Goal: Task Accomplishment & Management: Use online tool/utility

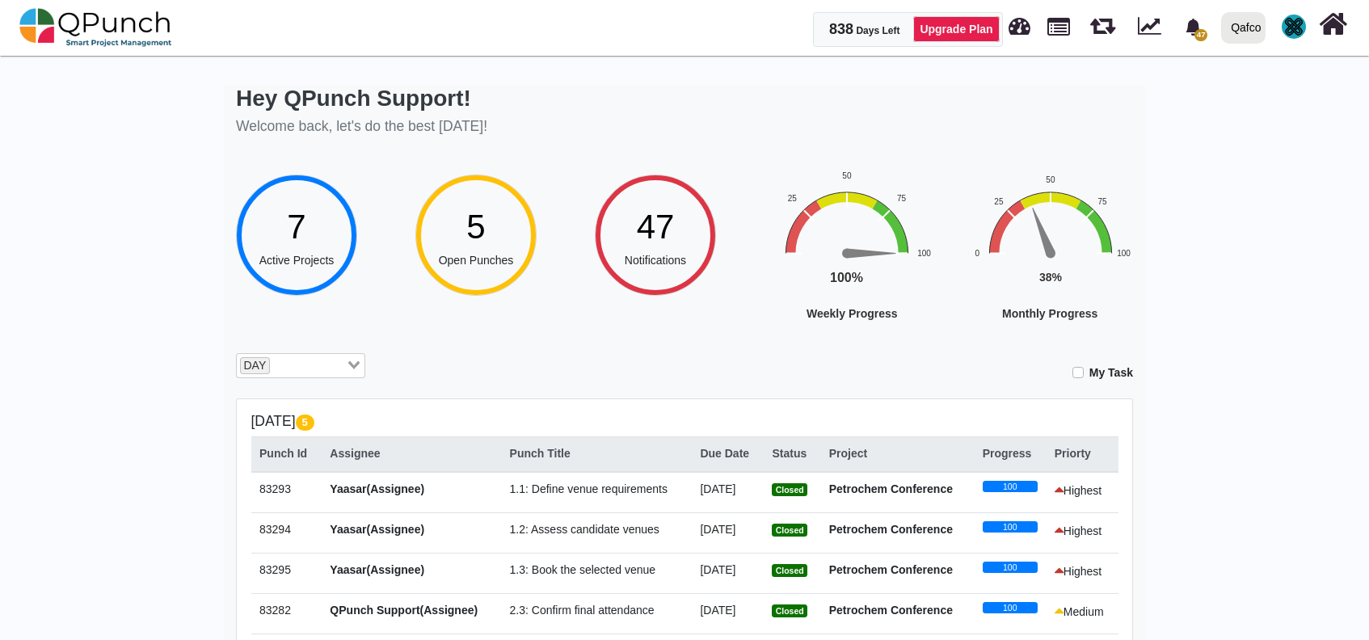
select select "***"
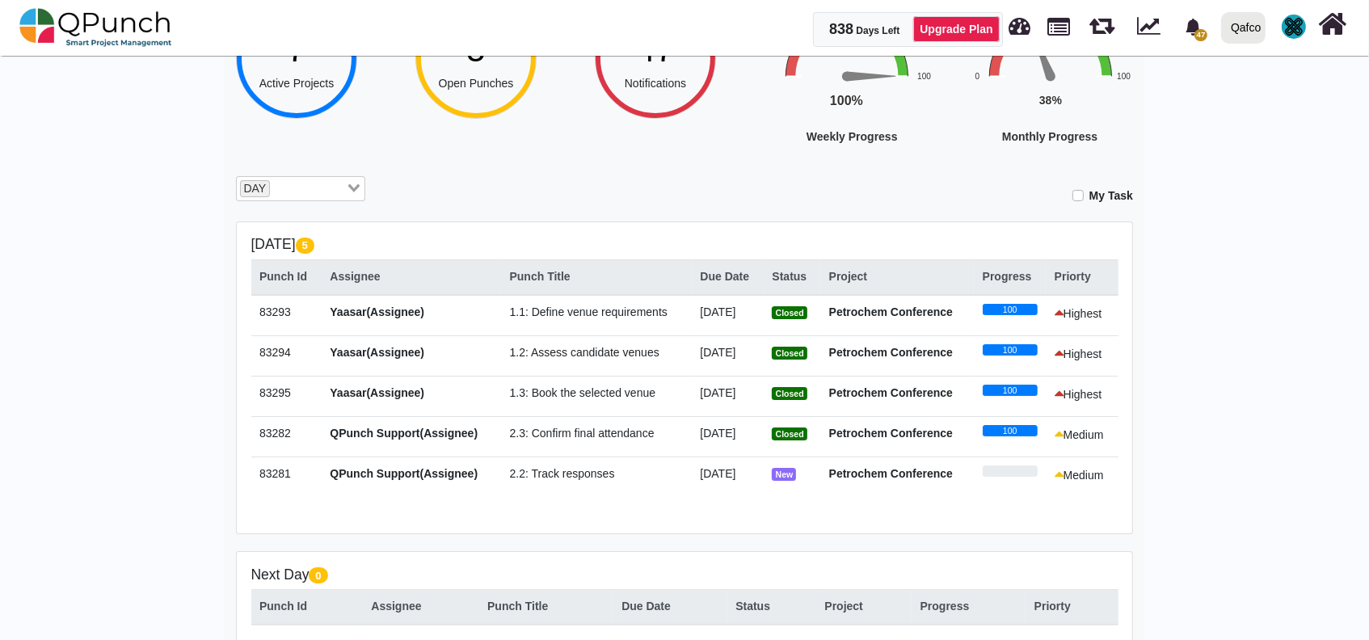
scroll to position [152, 0]
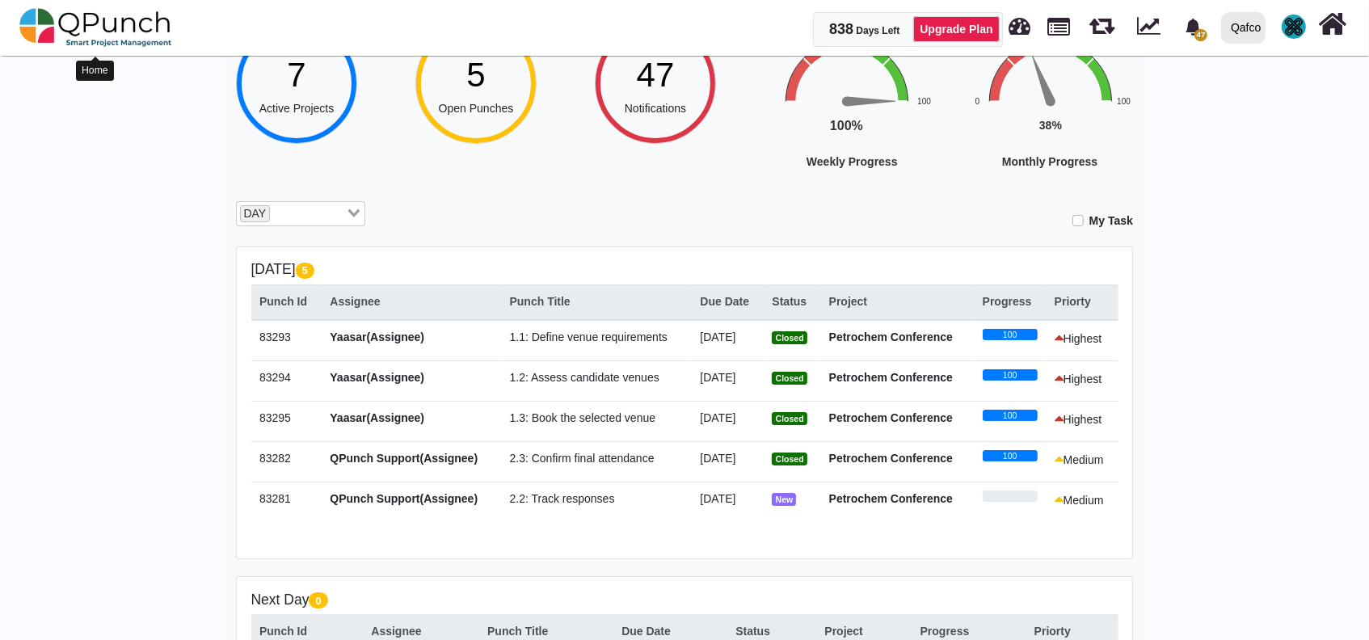
click at [112, 12] on img at bounding box center [95, 27] width 153 height 48
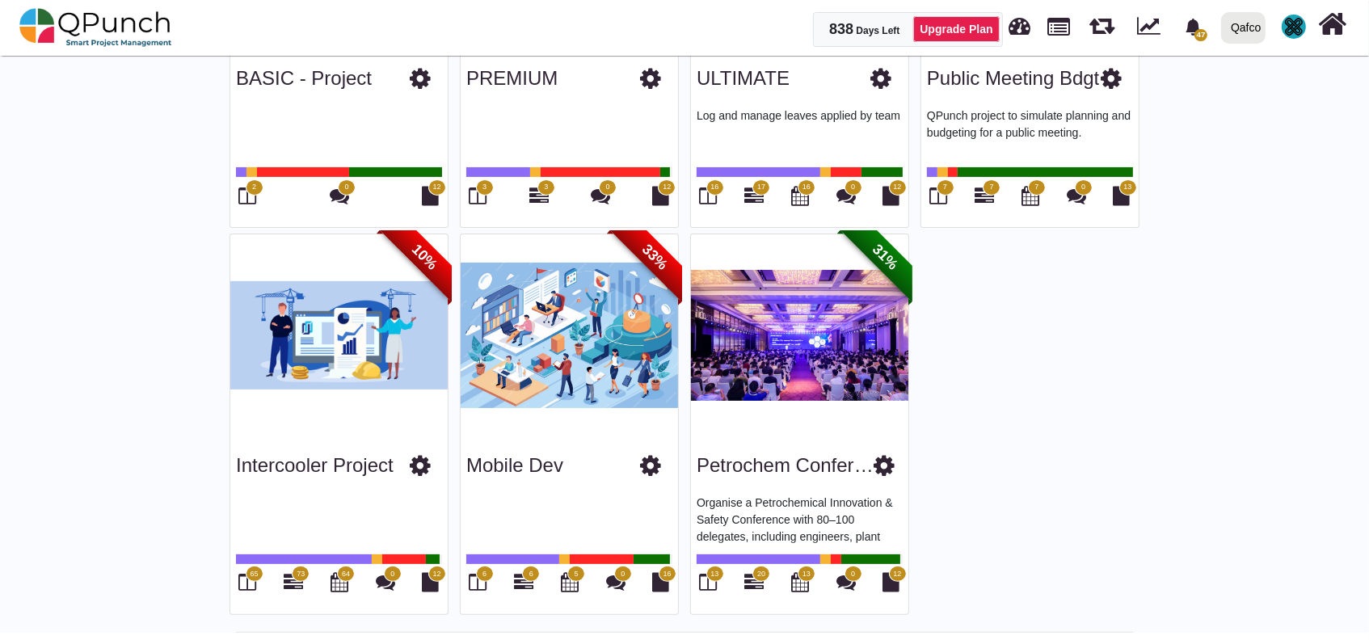
scroll to position [321, 0]
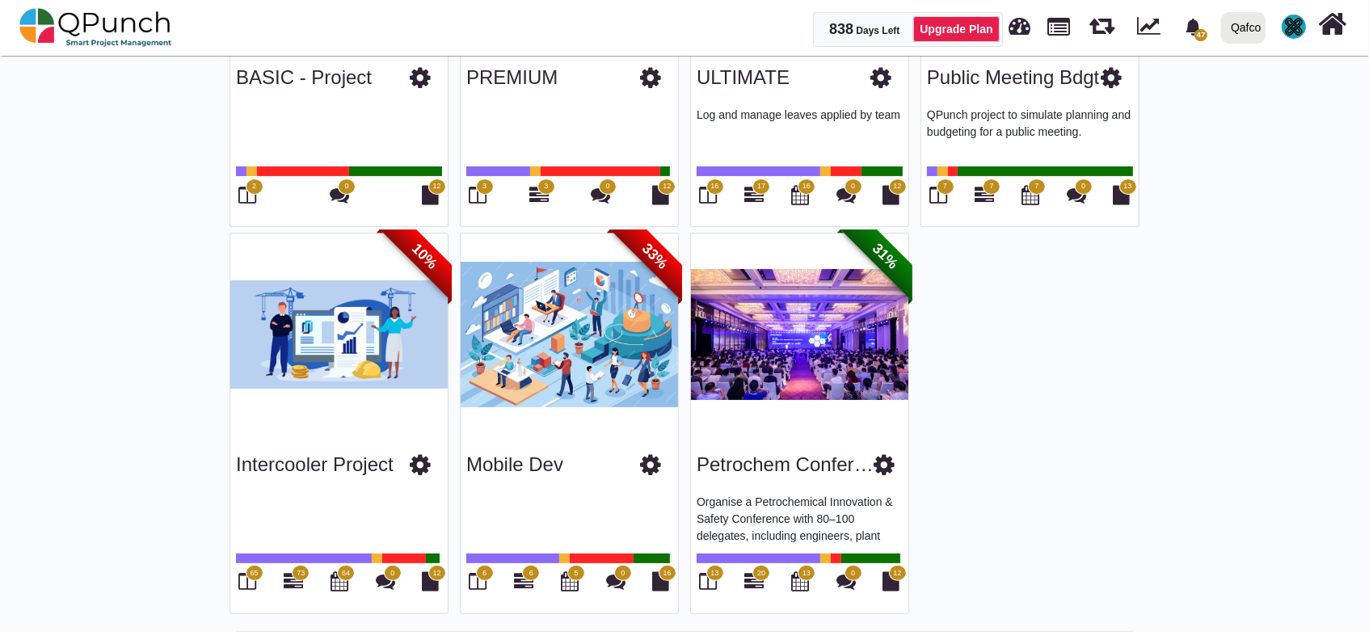
click at [714, 575] on span "13" at bounding box center [714, 573] width 8 height 11
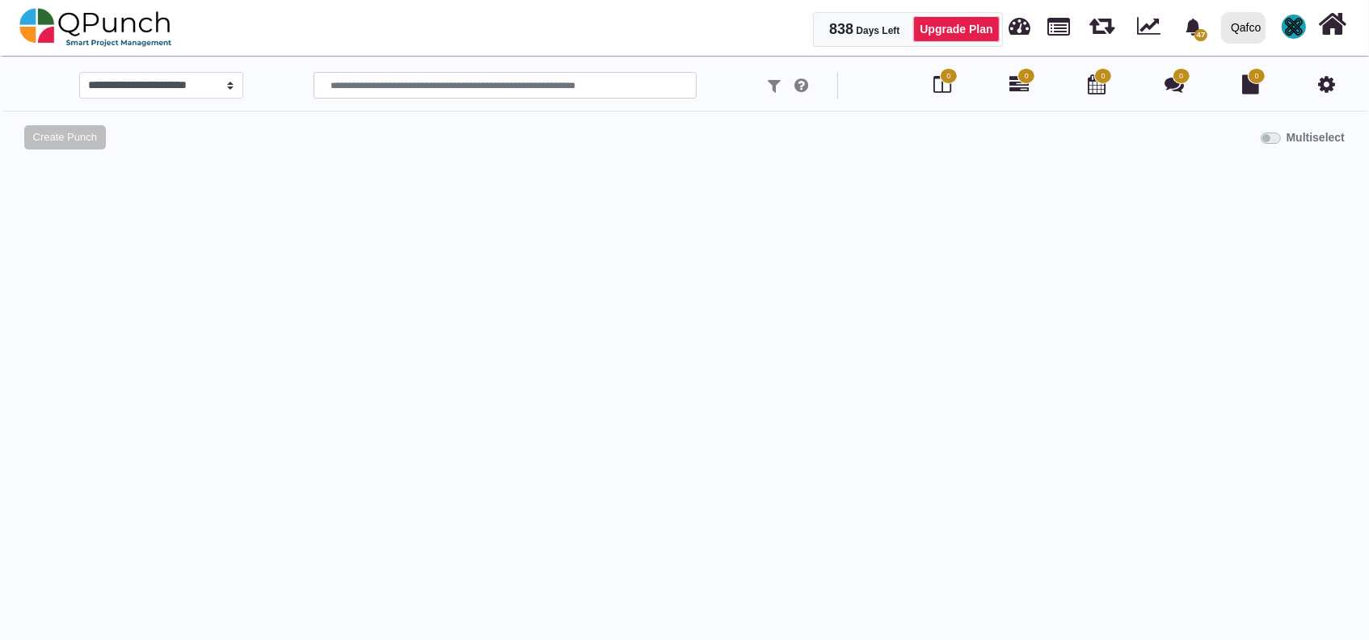
select select
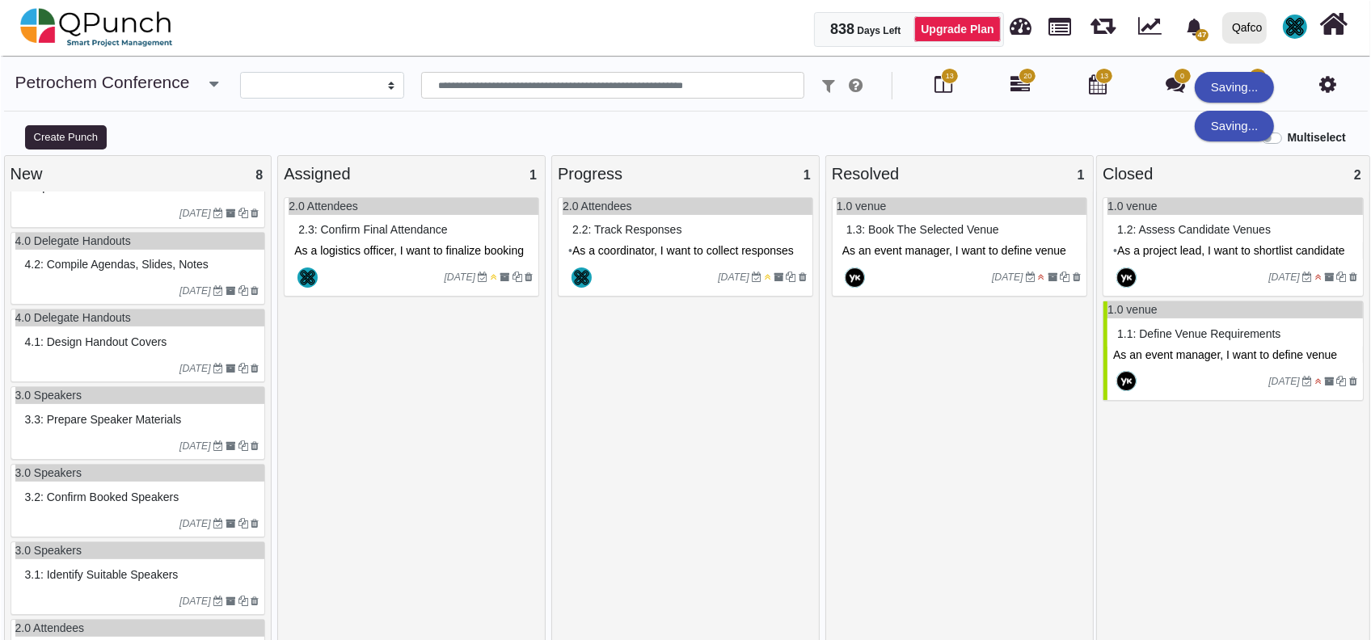
scroll to position [196, 0]
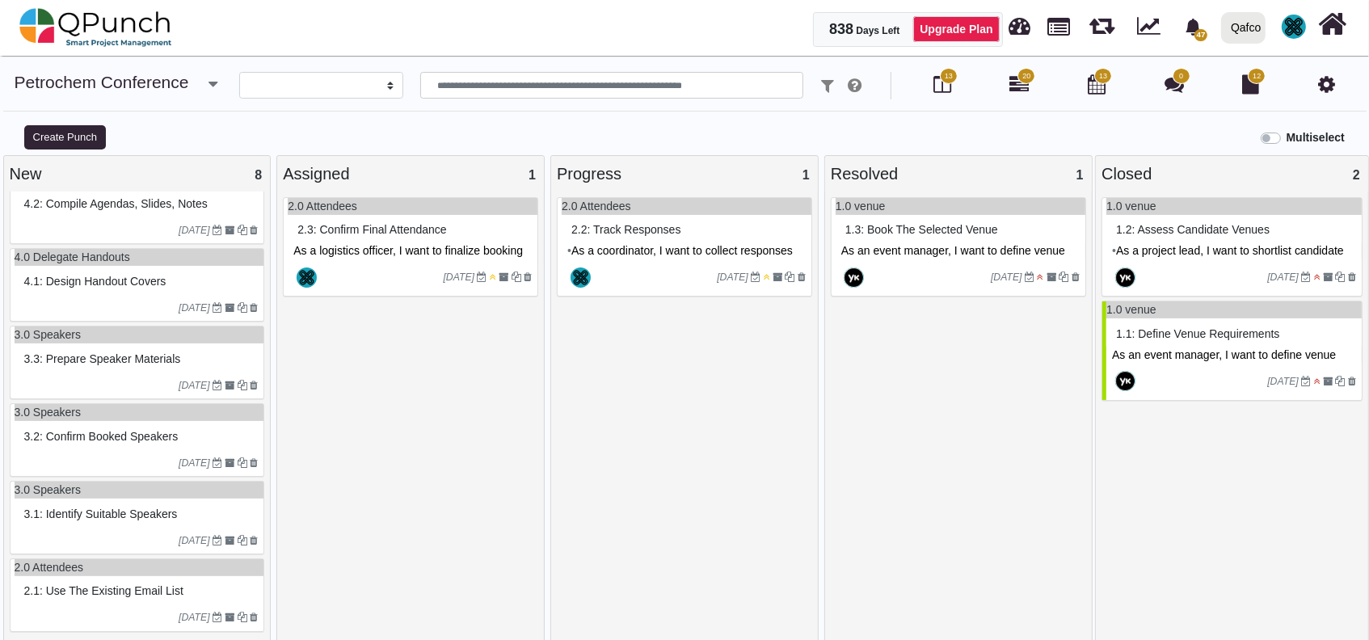
click at [115, 579] on div "2.1: Use the existing email list" at bounding box center [139, 591] width 238 height 25
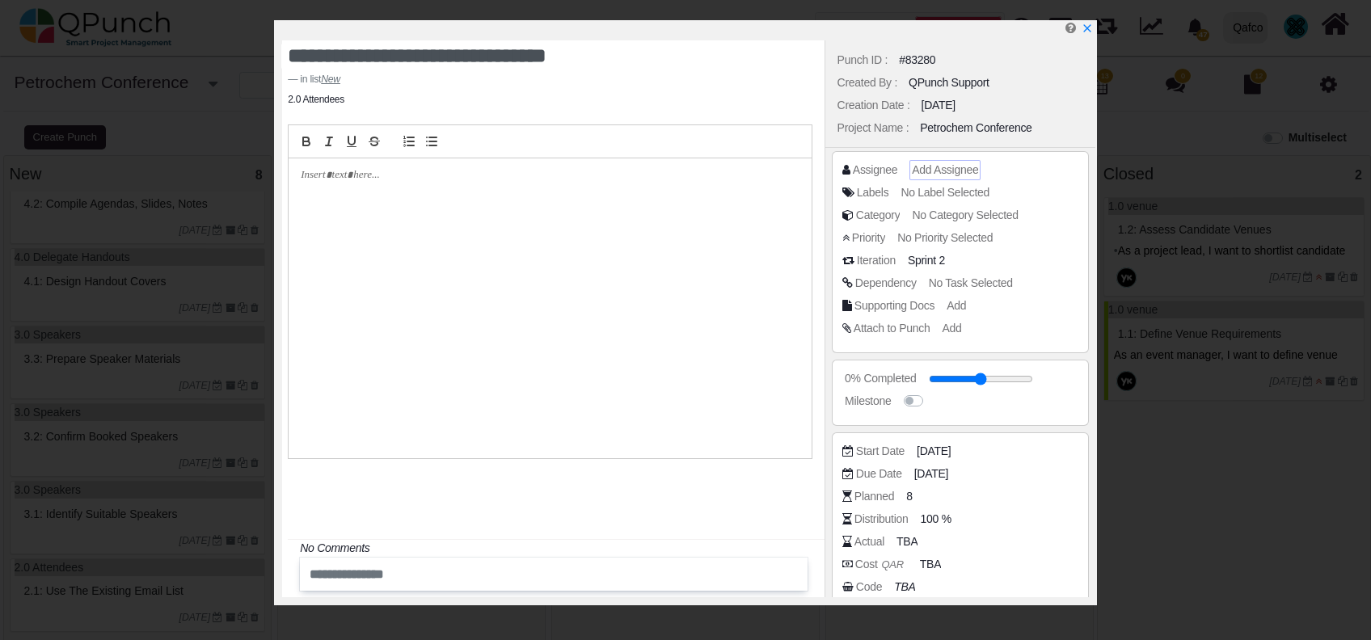
click at [950, 167] on span "Add Assignee" at bounding box center [945, 169] width 66 height 13
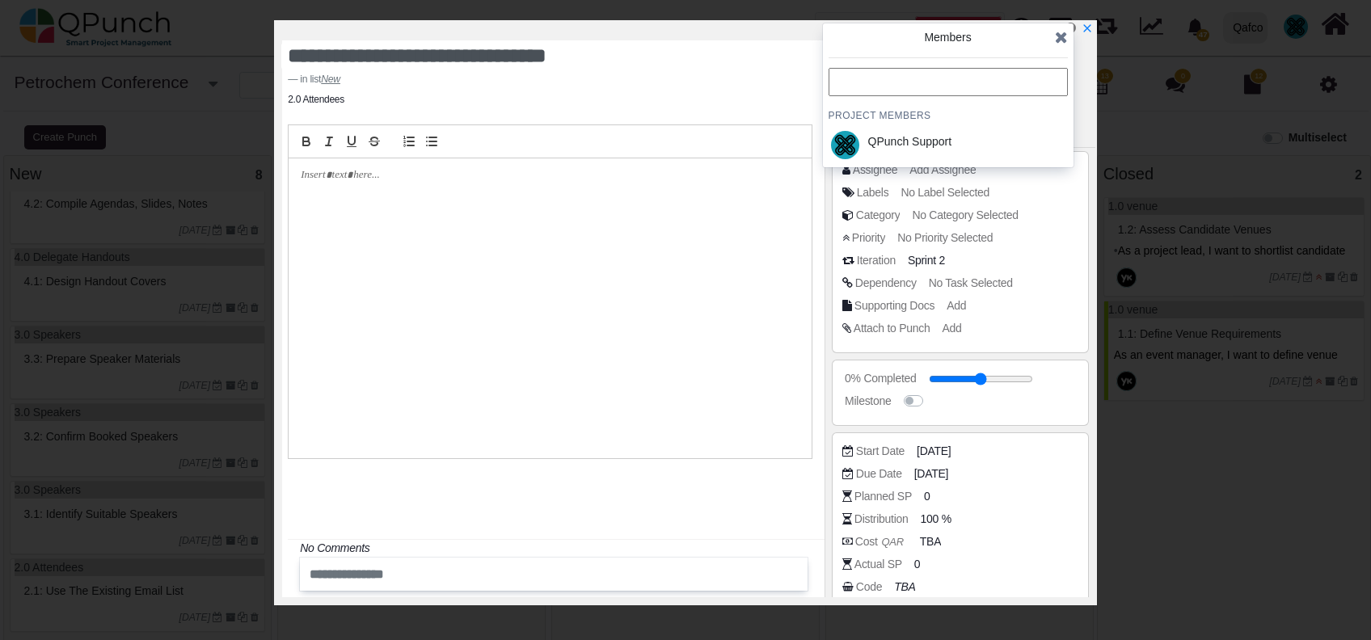
drag, startPoint x: 932, startPoint y: 137, endPoint x: 946, endPoint y: 128, distance: 17.0
click at [933, 136] on div "QPunch Support" at bounding box center [910, 141] width 84 height 17
click at [975, 215] on span "No Category Selected" at bounding box center [967, 215] width 106 height 13
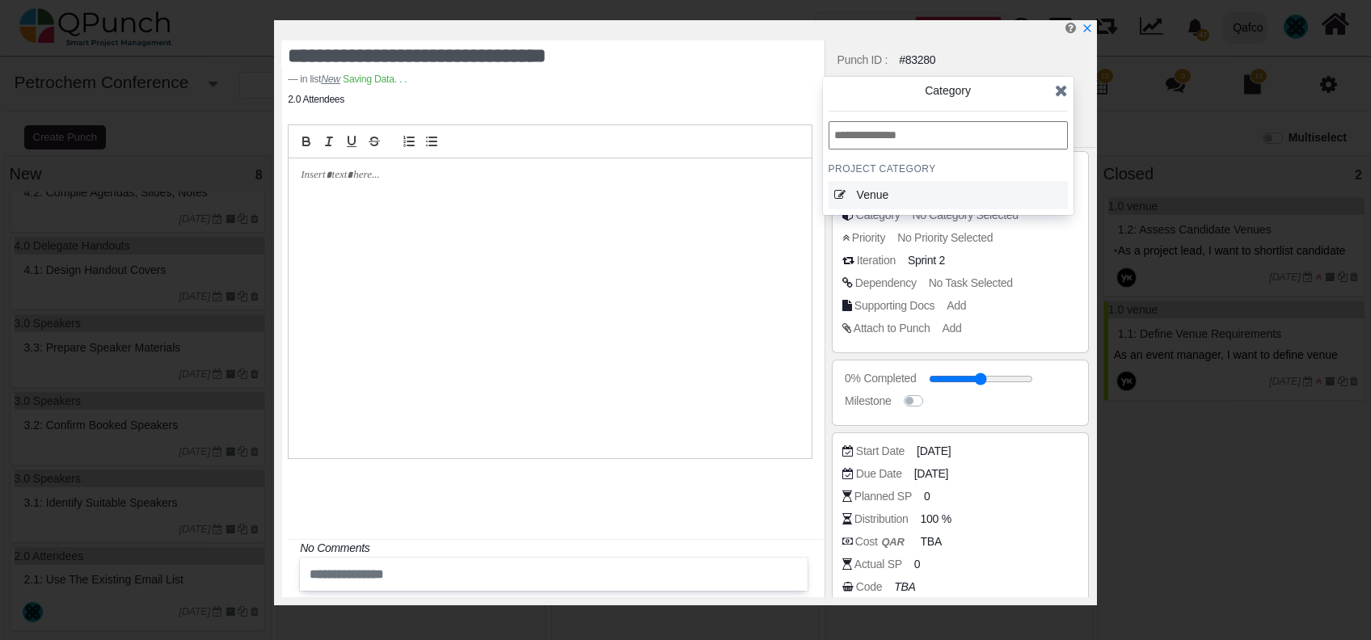
drag, startPoint x: 950, startPoint y: 192, endPoint x: 1041, endPoint y: 139, distance: 105.4
click at [954, 190] on div "Venue" at bounding box center [932, 195] width 150 height 17
click at [1058, 90] on icon at bounding box center [1061, 90] width 13 height 16
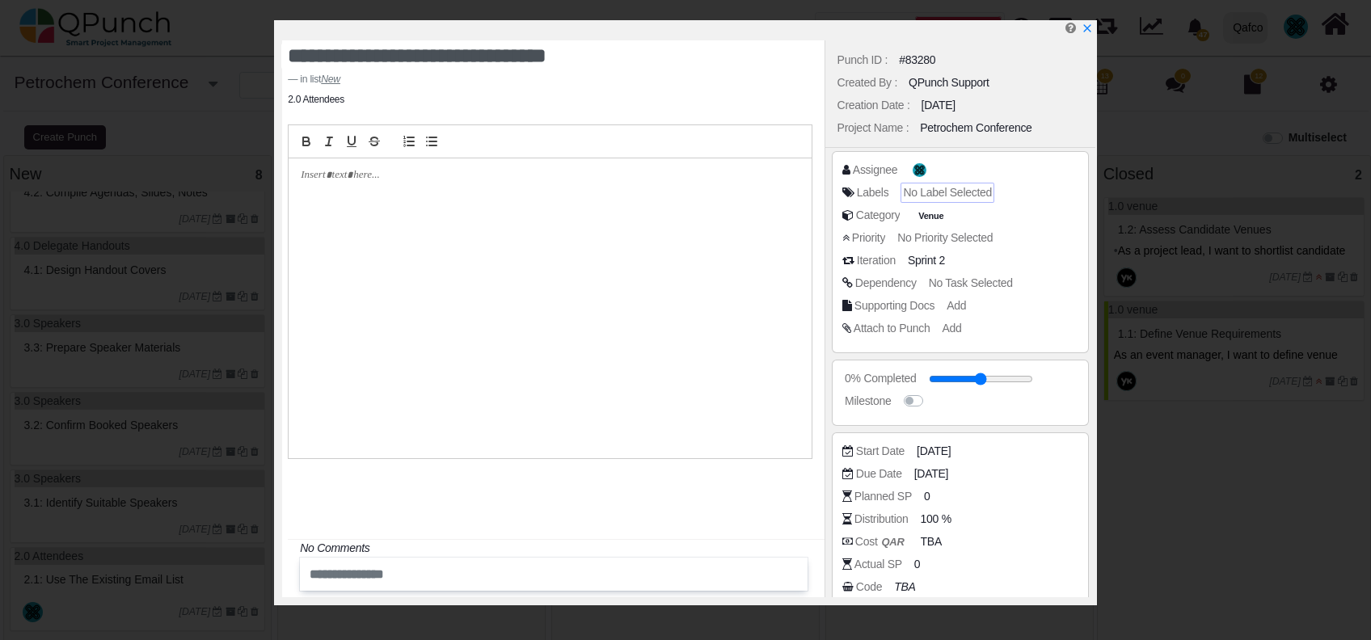
click at [946, 186] on span "No Label Selected" at bounding box center [947, 192] width 89 height 13
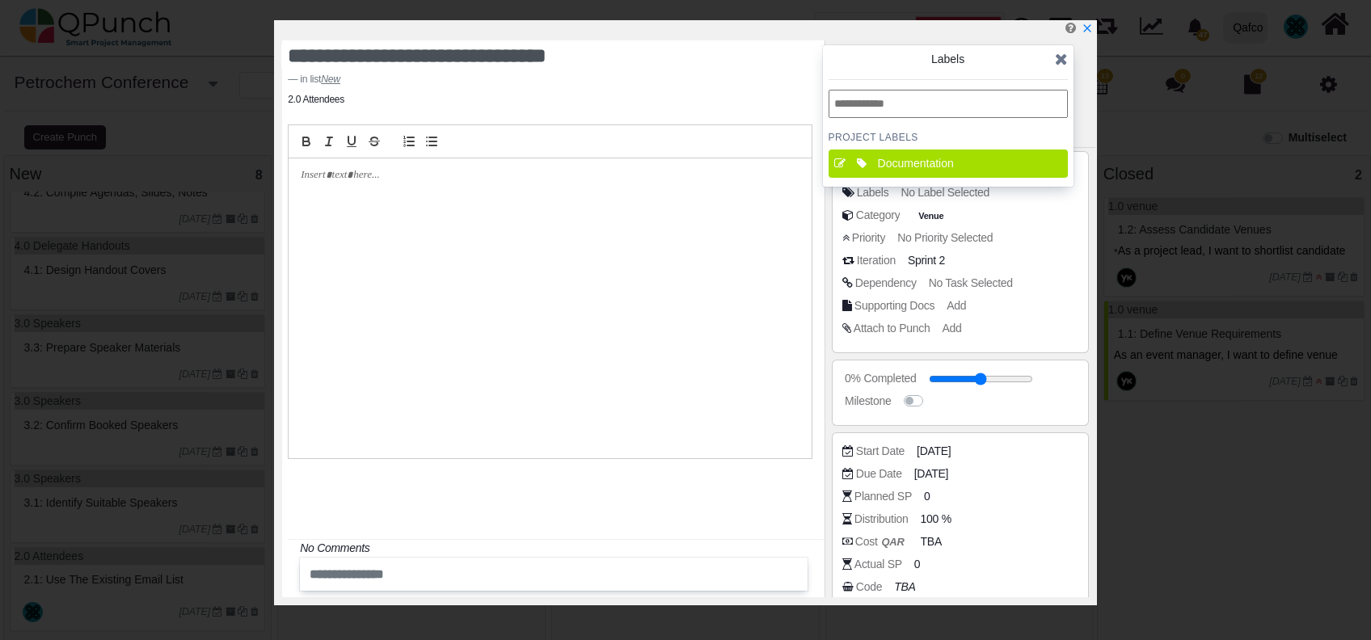
click at [908, 116] on input "text" at bounding box center [947, 104] width 239 height 28
type input "*********"
click at [838, 165] on icon at bounding box center [837, 160] width 9 height 11
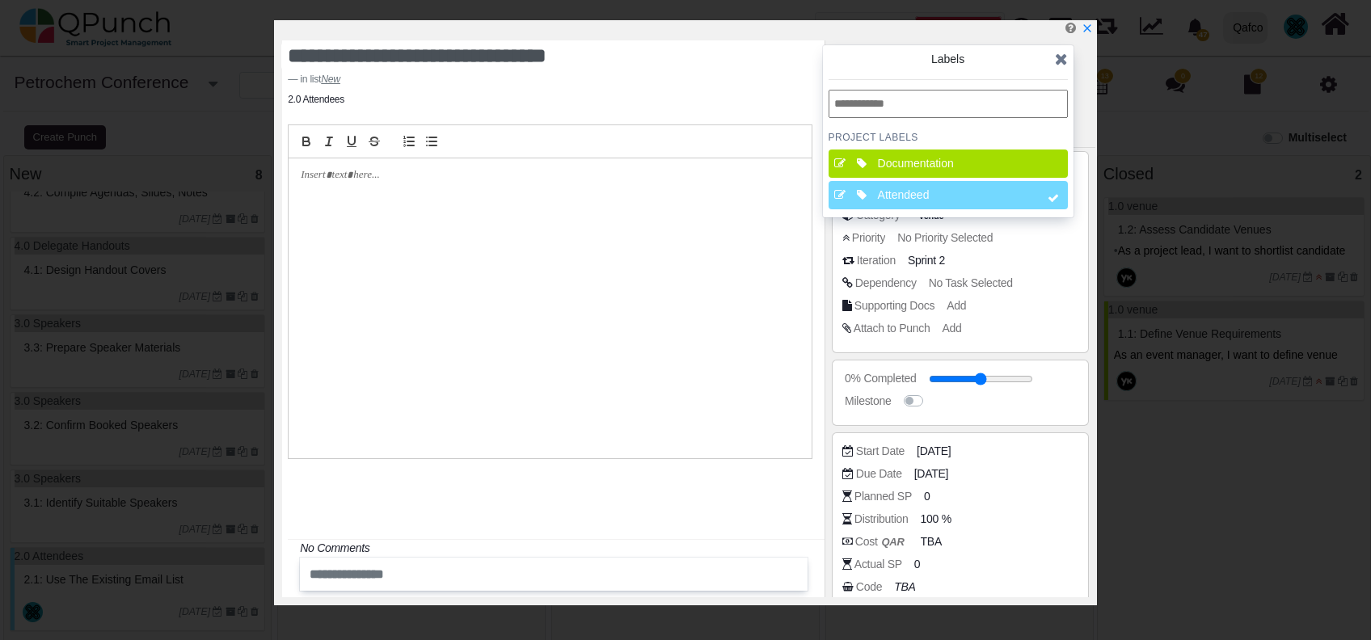
click at [1060, 55] on icon at bounding box center [1061, 59] width 13 height 16
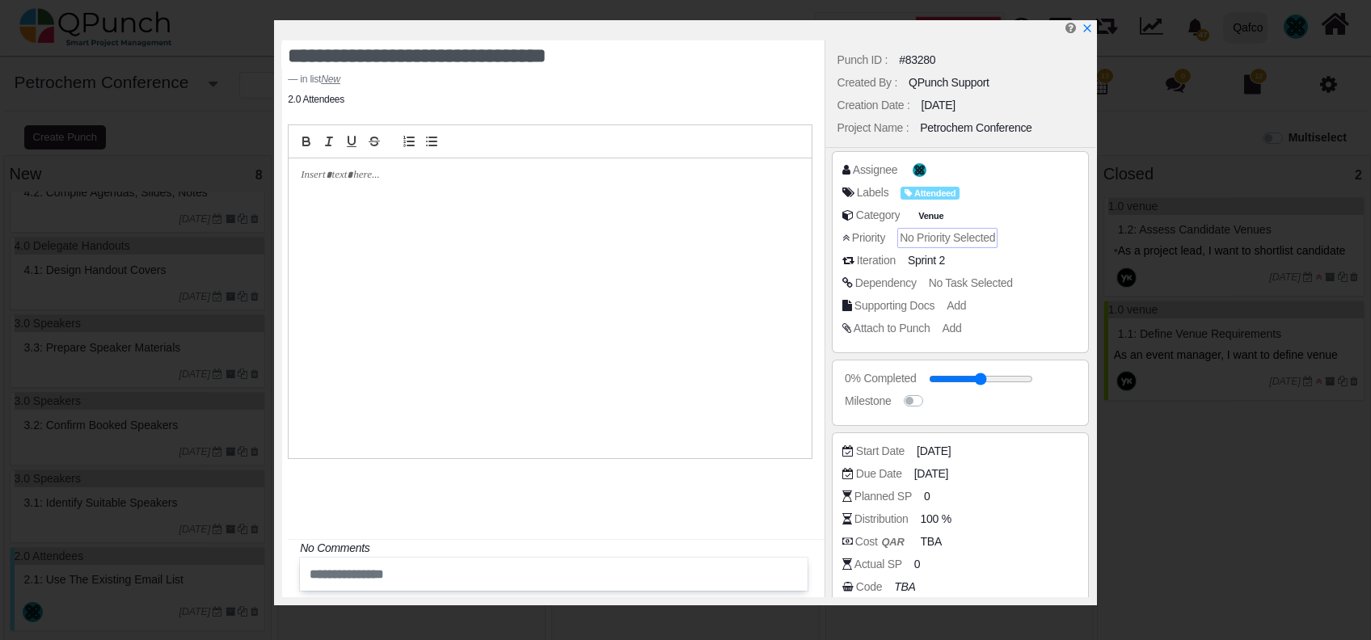
click at [960, 243] on span "No Priority Selected" at bounding box center [946, 237] width 95 height 13
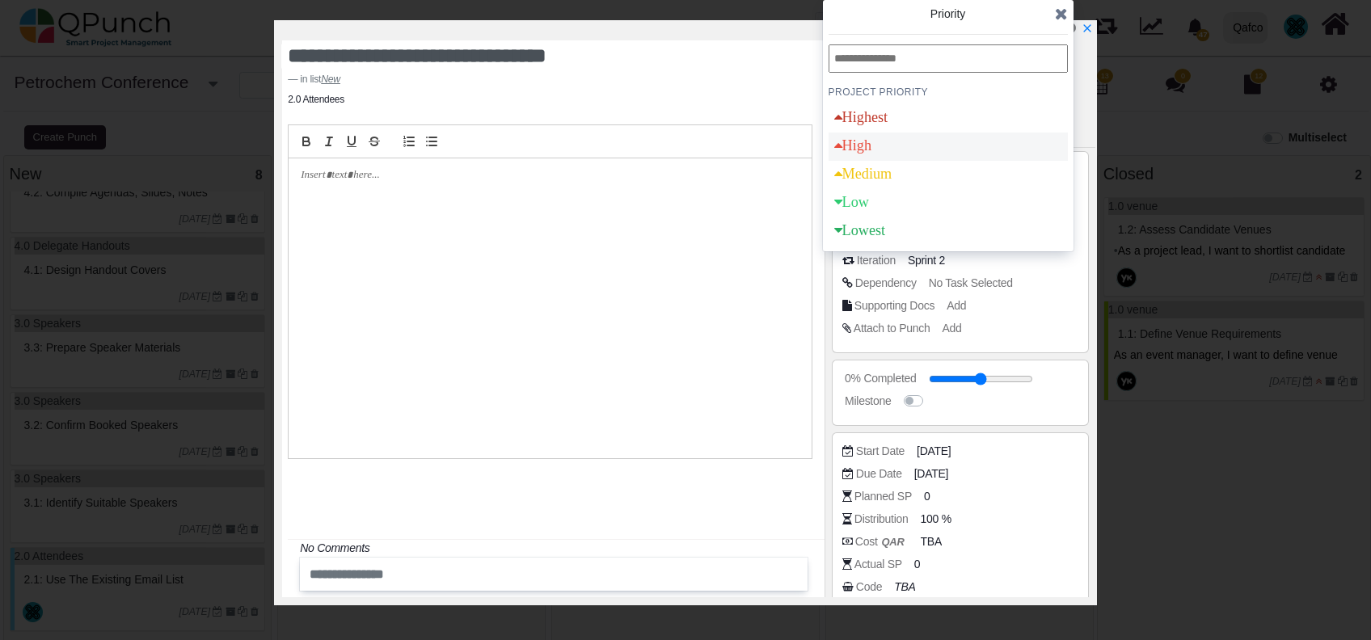
click at [937, 147] on div "High" at bounding box center [947, 147] width 239 height 28
click at [930, 166] on div "Medium" at bounding box center [947, 175] width 239 height 28
click at [1087, 24] on icon "x" at bounding box center [1086, 29] width 13 height 13
type input "**"
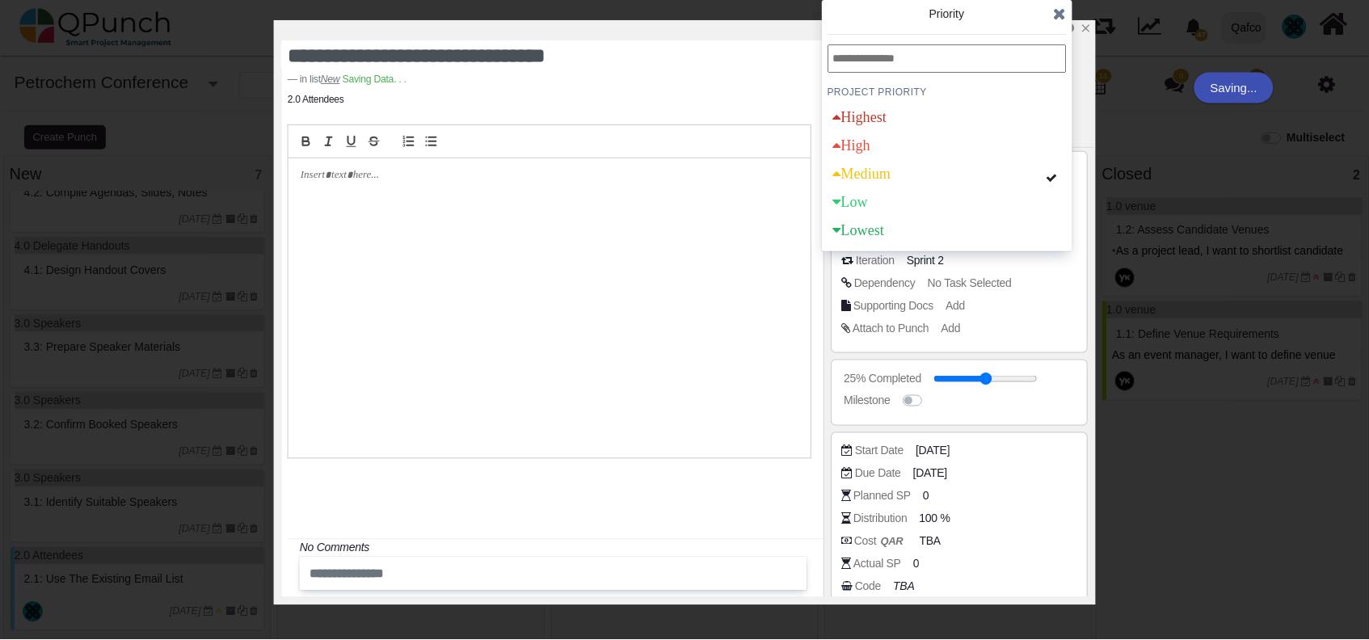
scroll to position [119, 0]
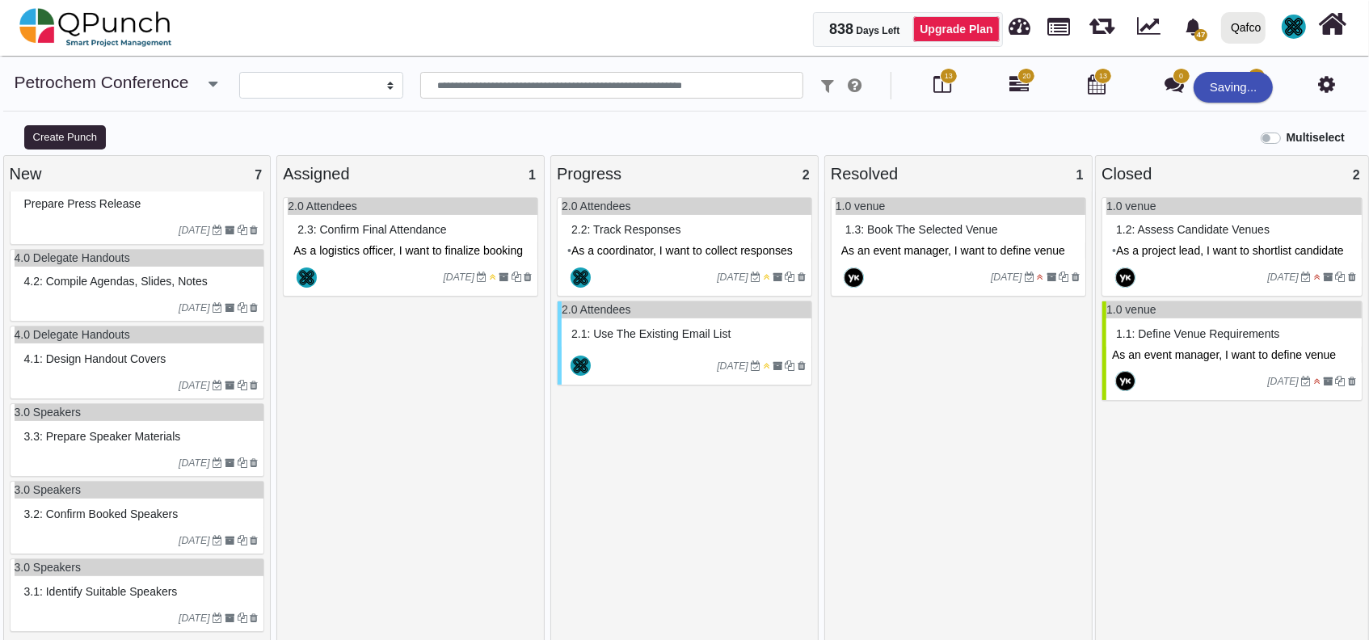
click at [892, 446] on div "1.0 venue 1.3: Book the selected venue As an event manager, I want to define ve…" at bounding box center [958, 422] width 255 height 450
click at [925, 128] on div "Multiselect" at bounding box center [856, 136] width 1027 height 27
drag, startPoint x: 1223, startPoint y: 81, endPoint x: 1304, endPoint y: 81, distance: 80.8
click at [1303, 80] on body "838 Days Left Upgrade Plan 47 Notification Clear ULTIMATE (Copy) QPunch Support…" at bounding box center [684, 328] width 1369 height 657
click at [93, 80] on link "Petrochem Conference" at bounding box center [102, 82] width 175 height 19
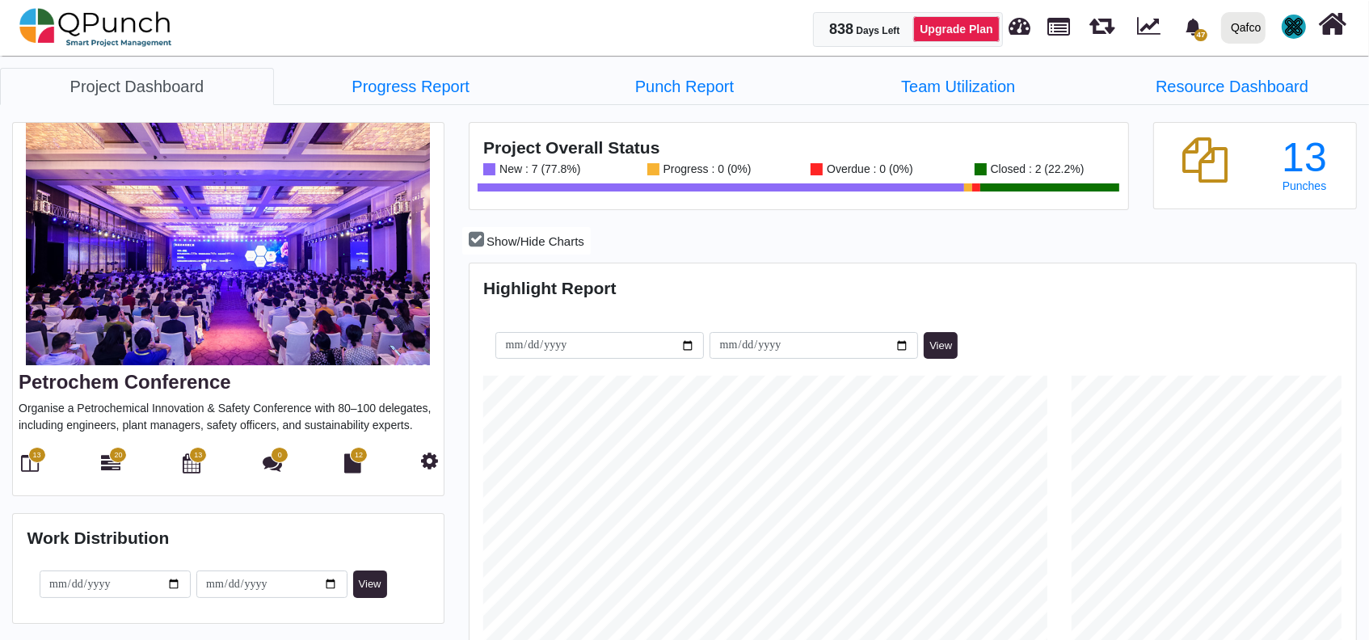
scroll to position [390, 883]
click at [678, 94] on link "Punch Report" at bounding box center [685, 86] width 274 height 37
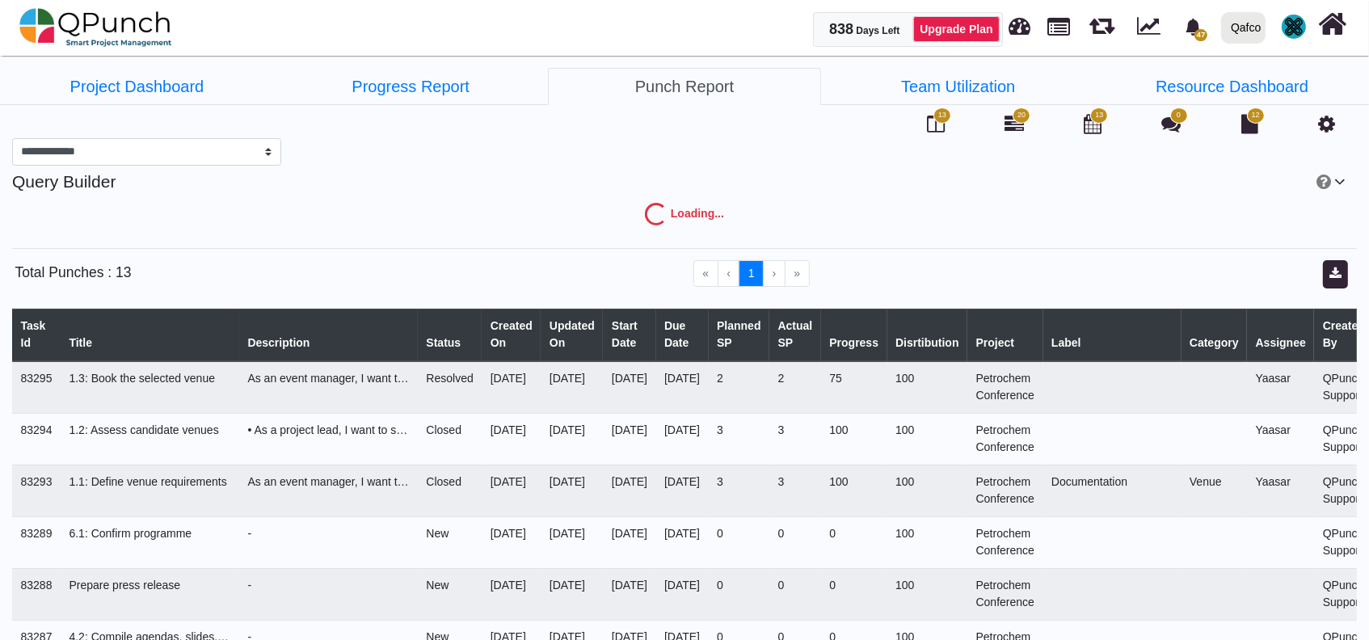
select select "***"
select select "****"
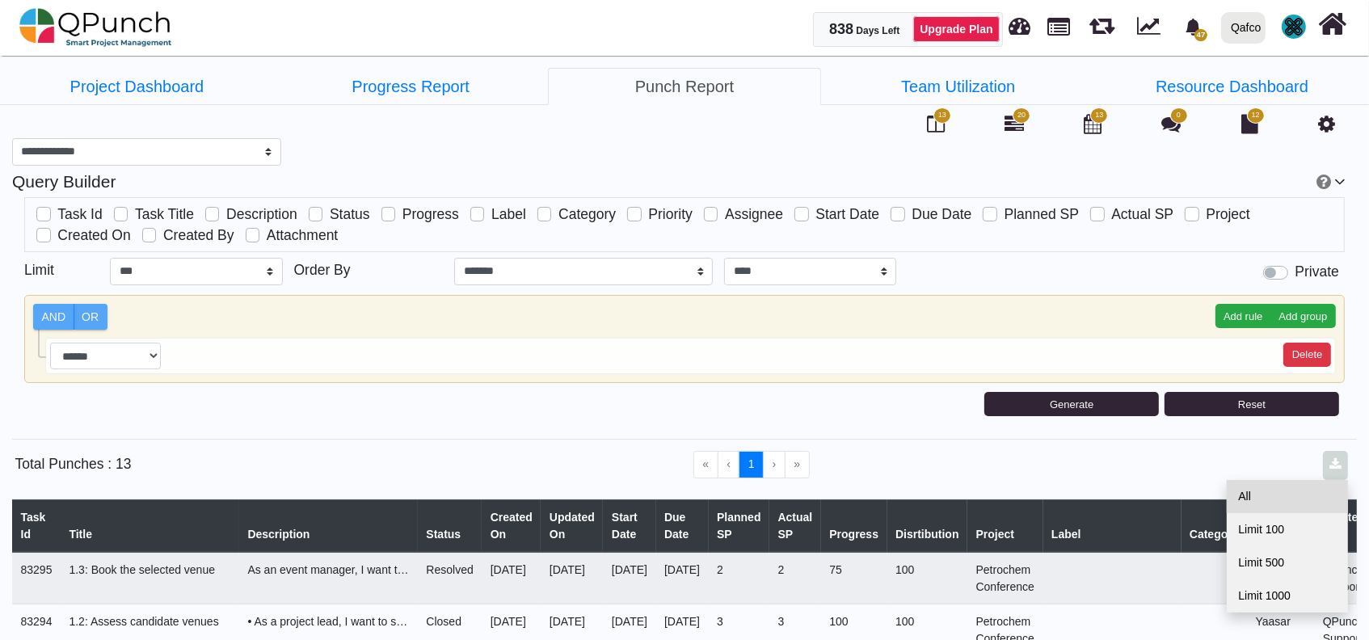
click at [1296, 501] on link "All" at bounding box center [1287, 496] width 121 height 33
